Goal: Task Accomplishment & Management: Manage account settings

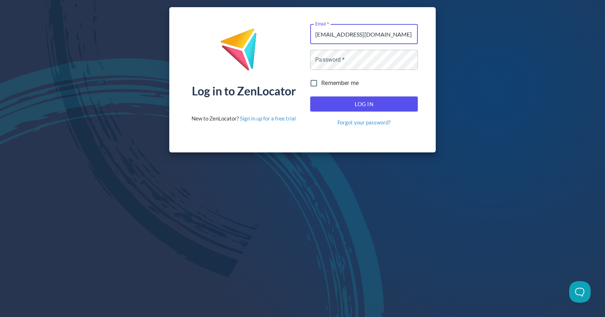
type input "[EMAIL_ADDRESS][DOMAIN_NAME]"
click at [338, 119] on link "Forgot your password?" at bounding box center [363, 123] width 53 height 8
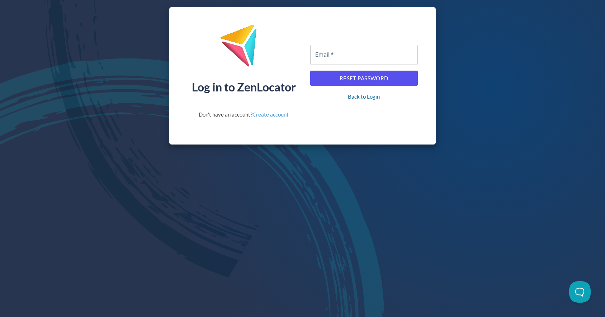
click at [358, 97] on link "Back to Login" at bounding box center [364, 97] width 32 height 8
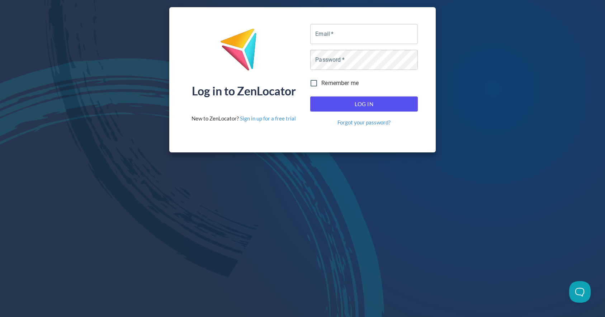
type input "[EMAIL_ADDRESS][DOMAIN_NAME]"
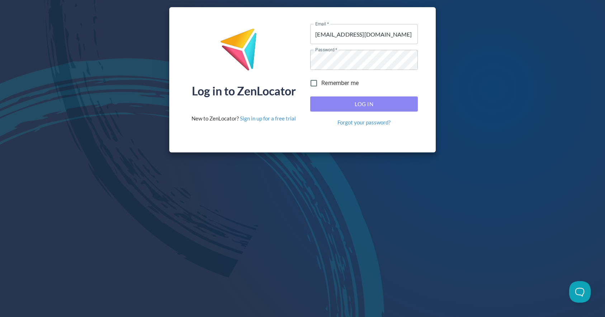
click at [393, 103] on span "Log In" at bounding box center [364, 103] width 92 height 9
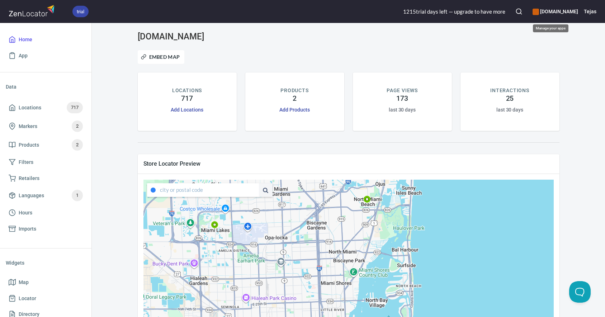
click at [565, 6] on div "[DOMAIN_NAME]" at bounding box center [555, 12] width 46 height 16
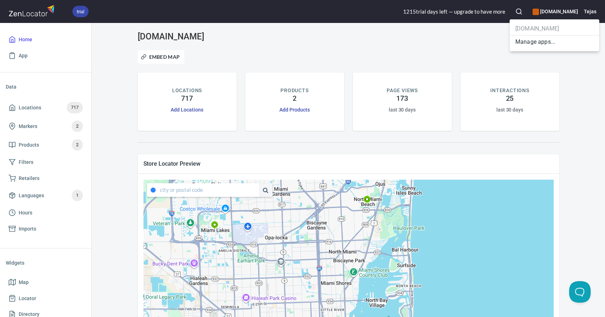
click at [589, 10] on div at bounding box center [302, 158] width 605 height 317
click at [590, 13] on h6 "Tejas" at bounding box center [589, 12] width 13 height 8
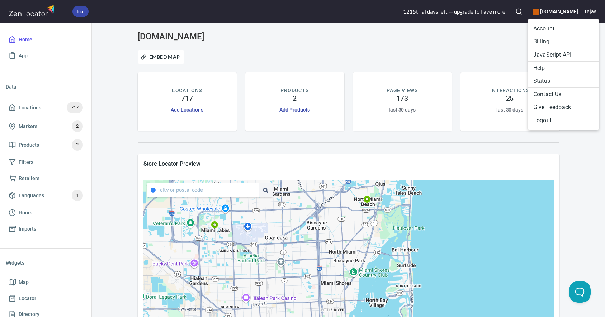
click at [538, 38] on li "Billing" at bounding box center [563, 41] width 72 height 13
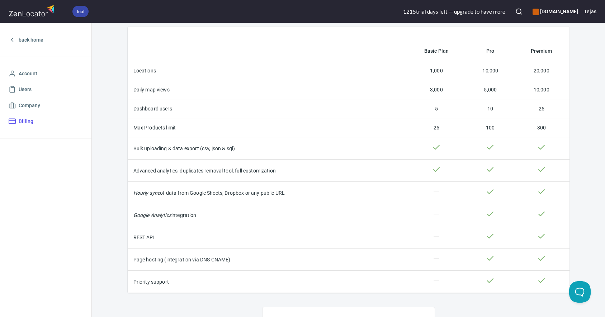
scroll to position [6, 0]
click at [51, 87] on span "Users" at bounding box center [46, 89] width 74 height 9
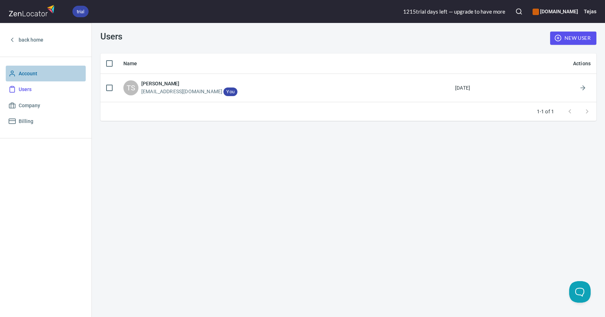
click at [48, 75] on span "Account" at bounding box center [46, 73] width 74 height 9
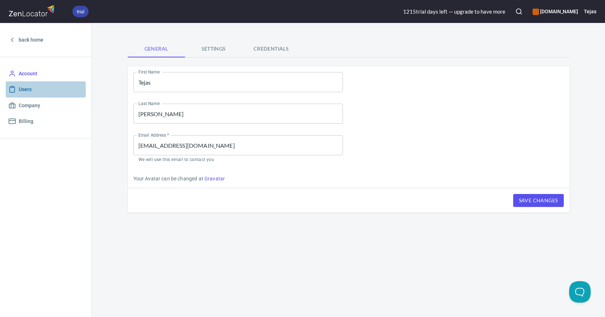
click at [49, 84] on link "Users" at bounding box center [46, 89] width 80 height 16
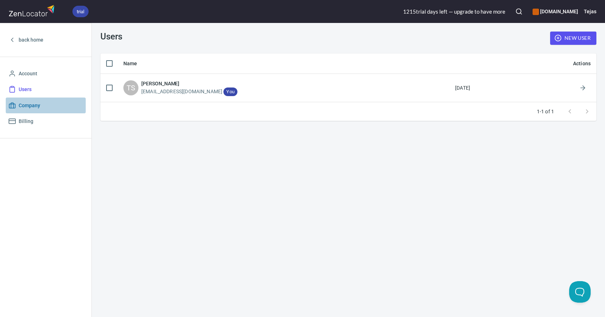
click at [49, 104] on span "Company" at bounding box center [46, 105] width 74 height 9
select select "America/Los_Angeles"
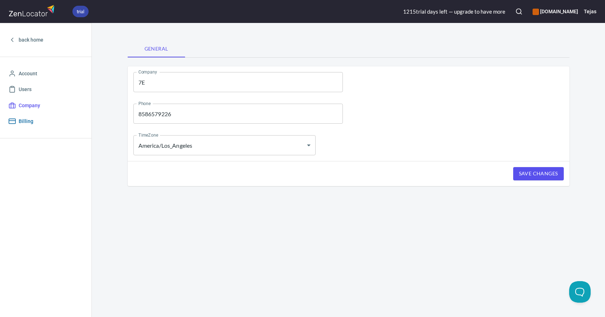
click at [49, 116] on link "Billing" at bounding box center [46, 121] width 80 height 16
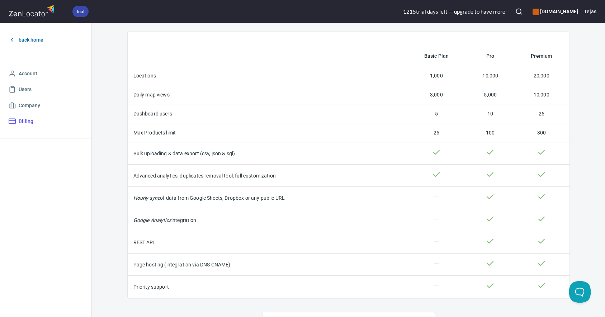
click at [32, 37] on span "back home" at bounding box center [31, 39] width 25 height 9
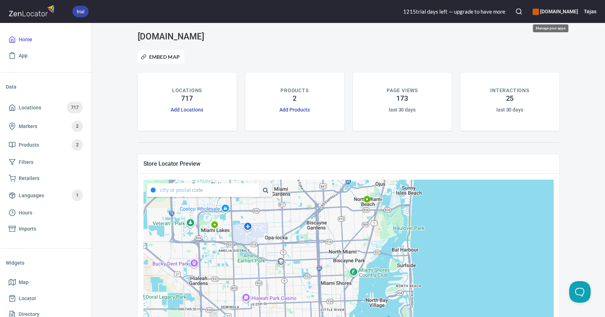
click at [557, 14] on h6 "[DOMAIN_NAME]" at bounding box center [555, 12] width 46 height 8
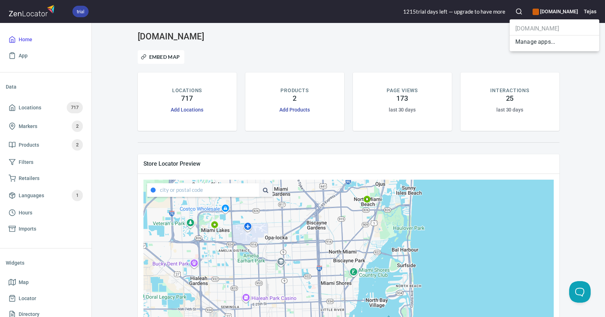
click at [590, 9] on div at bounding box center [302, 158] width 605 height 317
click at [590, 10] on body "trial 1215 trial day s left — upgrade to have more [DOMAIN_NAME] Tejas Home App…" at bounding box center [302, 158] width 605 height 317
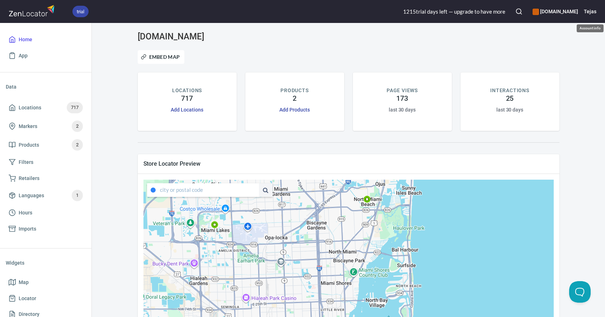
click at [591, 12] on h6 "Tejas" at bounding box center [589, 12] width 13 height 8
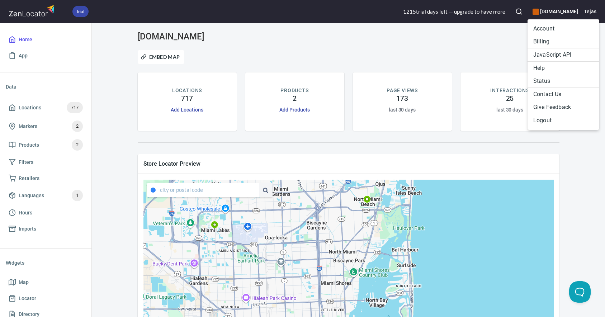
click at [549, 44] on li "Billing" at bounding box center [563, 41] width 72 height 13
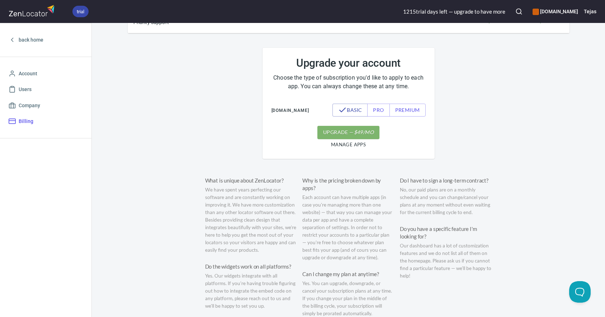
scroll to position [263, 0]
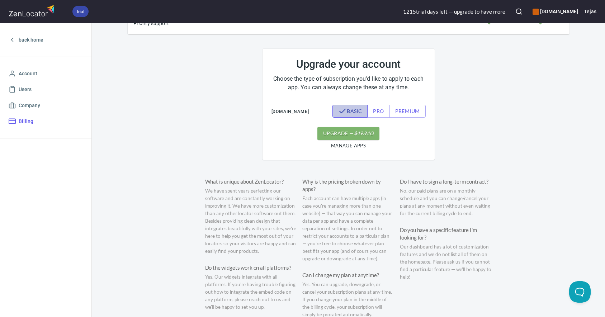
click at [345, 115] on icon "outlined secondary button group" at bounding box center [342, 111] width 9 height 9
click at [371, 113] on button "pro" at bounding box center [378, 111] width 22 height 13
click at [280, 118] on span "[DOMAIN_NAME]" at bounding box center [290, 112] width 38 height 12
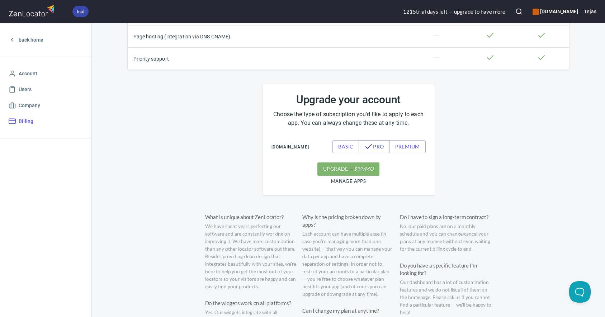
scroll to position [240, 0]
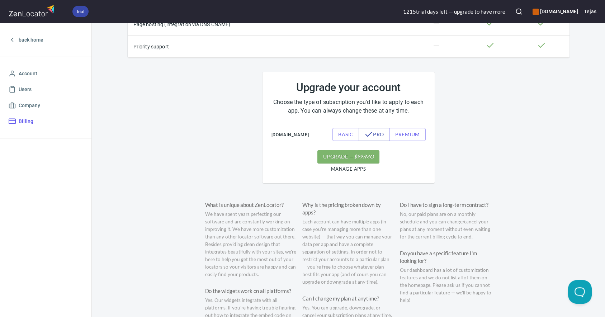
click at [569, 284] on button "Open Beacon popover" at bounding box center [578, 291] width 22 height 22
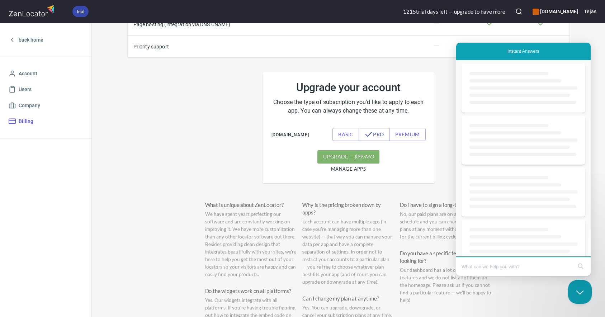
scroll to position [0, 0]
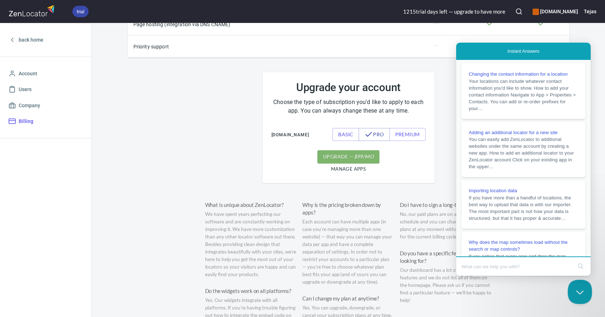
click at [569, 285] on button "Close Beacon popover" at bounding box center [578, 291] width 22 height 22
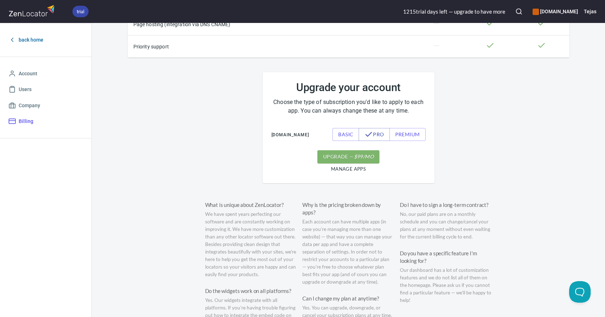
click at [18, 39] on span "back home" at bounding box center [46, 39] width 74 height 9
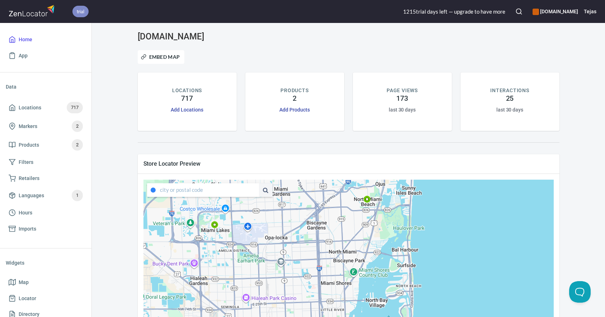
click at [78, 8] on span "trial" at bounding box center [80, 12] width 16 height 8
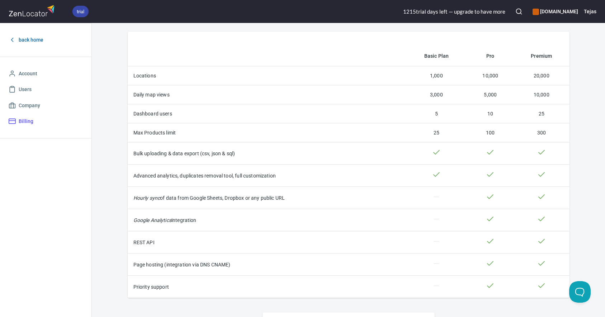
click at [37, 41] on span "back home" at bounding box center [31, 39] width 25 height 9
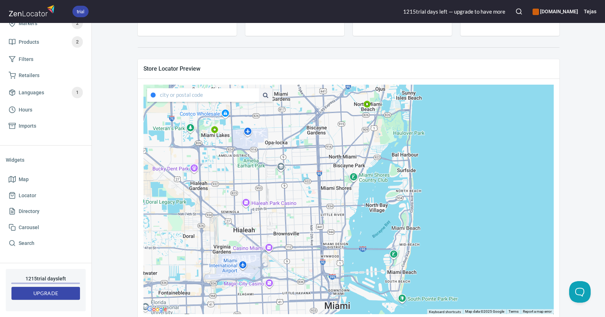
scroll to position [109, 0]
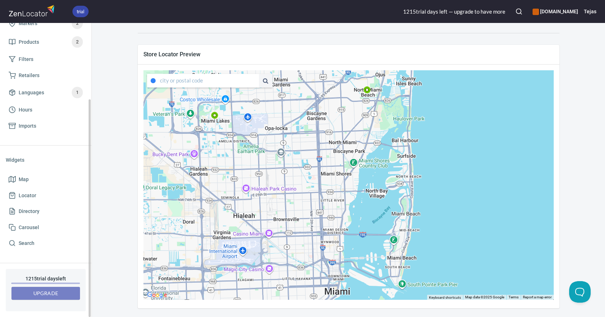
click at [48, 291] on span "Upgrade" at bounding box center [45, 293] width 57 height 9
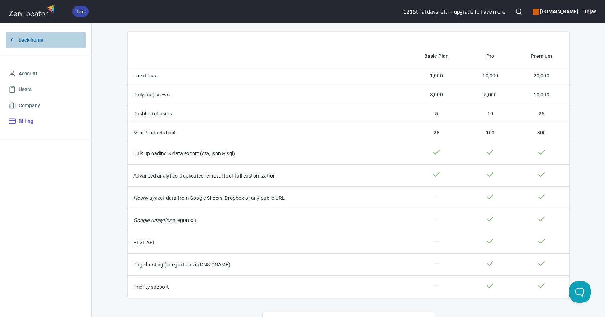
click at [37, 39] on span "back home" at bounding box center [31, 39] width 25 height 9
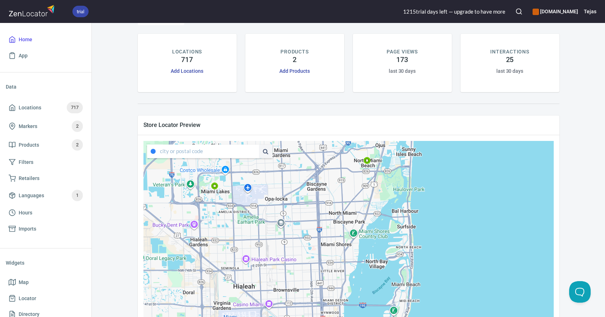
scroll to position [40, 0]
